Goal: Task Accomplishment & Management: Manage account settings

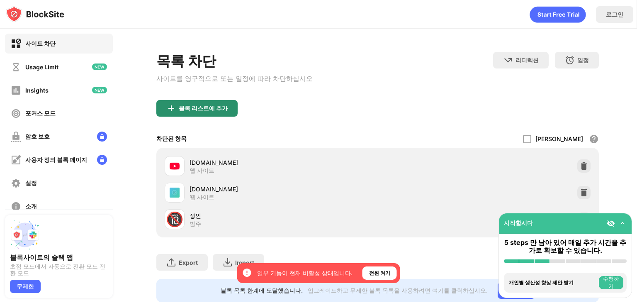
click at [181, 110] on div "블록 리스트에 추가" at bounding box center [203, 108] width 49 height 7
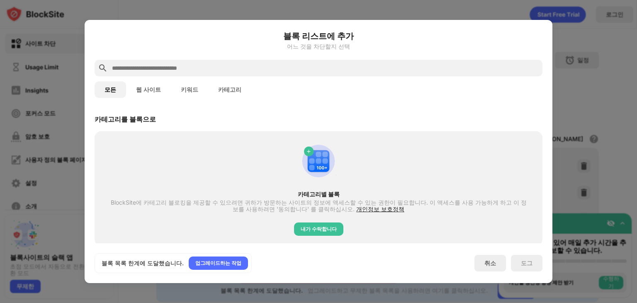
click at [222, 73] on div at bounding box center [318, 68] width 448 height 17
click at [222, 70] on input "text" at bounding box center [325, 68] width 428 height 10
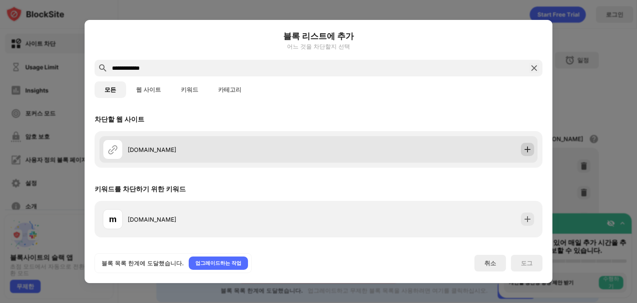
type input "**********"
click at [530, 150] on img at bounding box center [527, 149] width 8 height 8
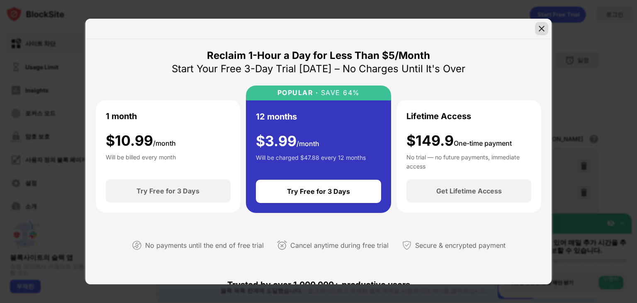
click at [540, 24] on div at bounding box center [541, 28] width 13 height 13
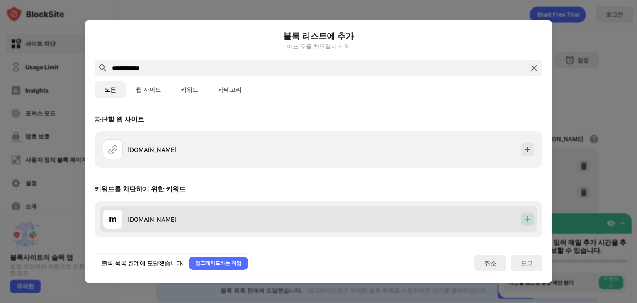
click at [530, 216] on img at bounding box center [527, 219] width 8 height 8
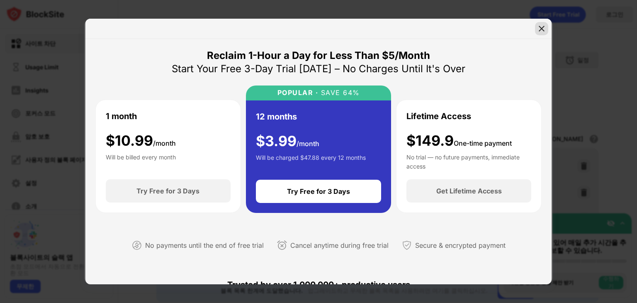
click at [541, 24] on img at bounding box center [541, 28] width 8 height 8
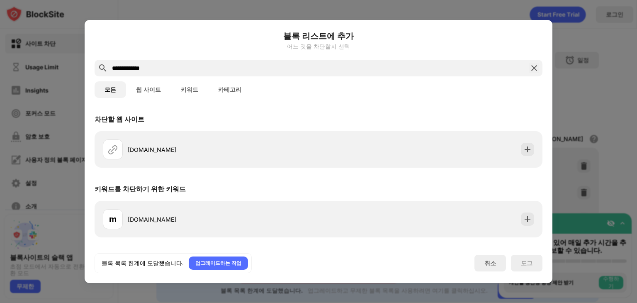
click at [577, 44] on div at bounding box center [318, 151] width 637 height 303
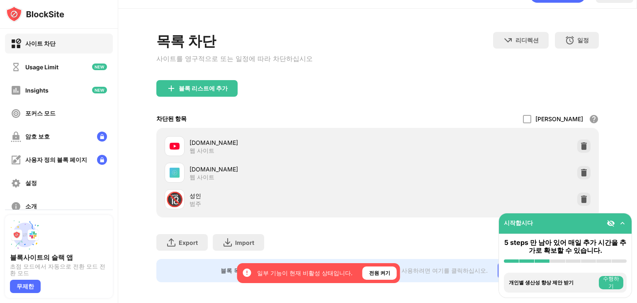
scroll to position [31, 0]
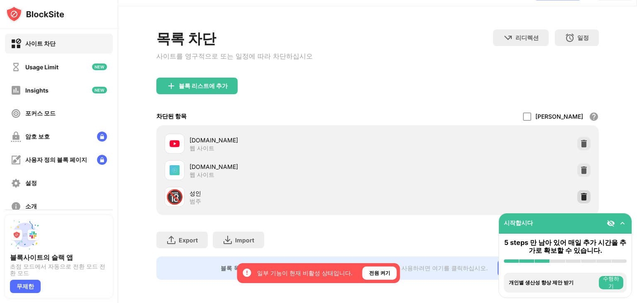
click at [579, 192] on img at bounding box center [583, 196] width 8 height 8
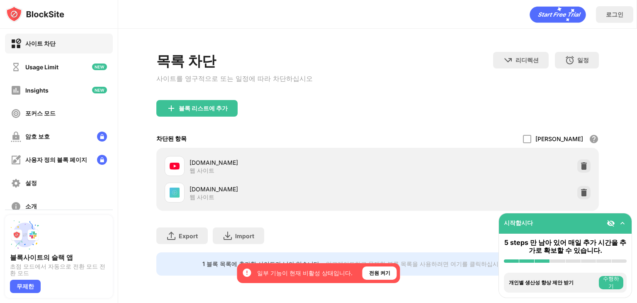
scroll to position [0, 0]
click at [227, 105] on div "블록 리스트에 추가" at bounding box center [196, 108] width 81 height 17
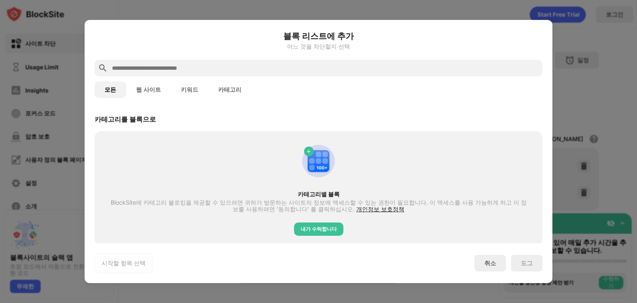
click at [284, 74] on div at bounding box center [318, 68] width 448 height 17
click at [282, 70] on input "text" at bounding box center [325, 68] width 428 height 10
type input "*"
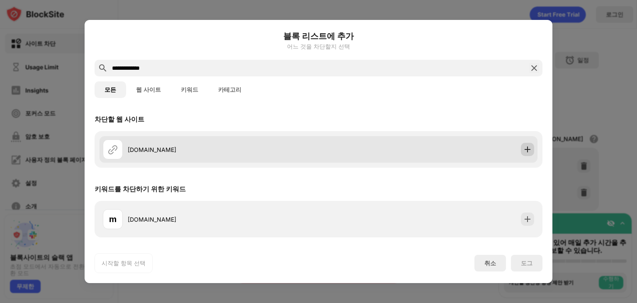
type input "**********"
click at [523, 155] on div at bounding box center [527, 149] width 13 height 13
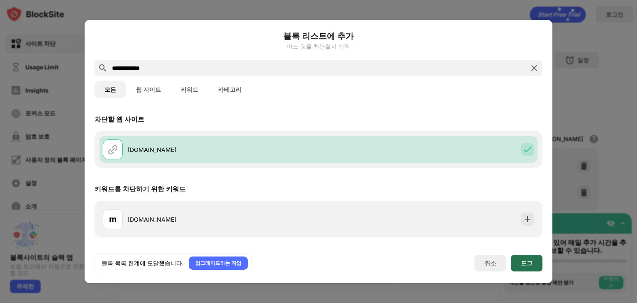
click at [527, 265] on div "도그" at bounding box center [527, 262] width 12 height 7
